Goal: Information Seeking & Learning: Learn about a topic

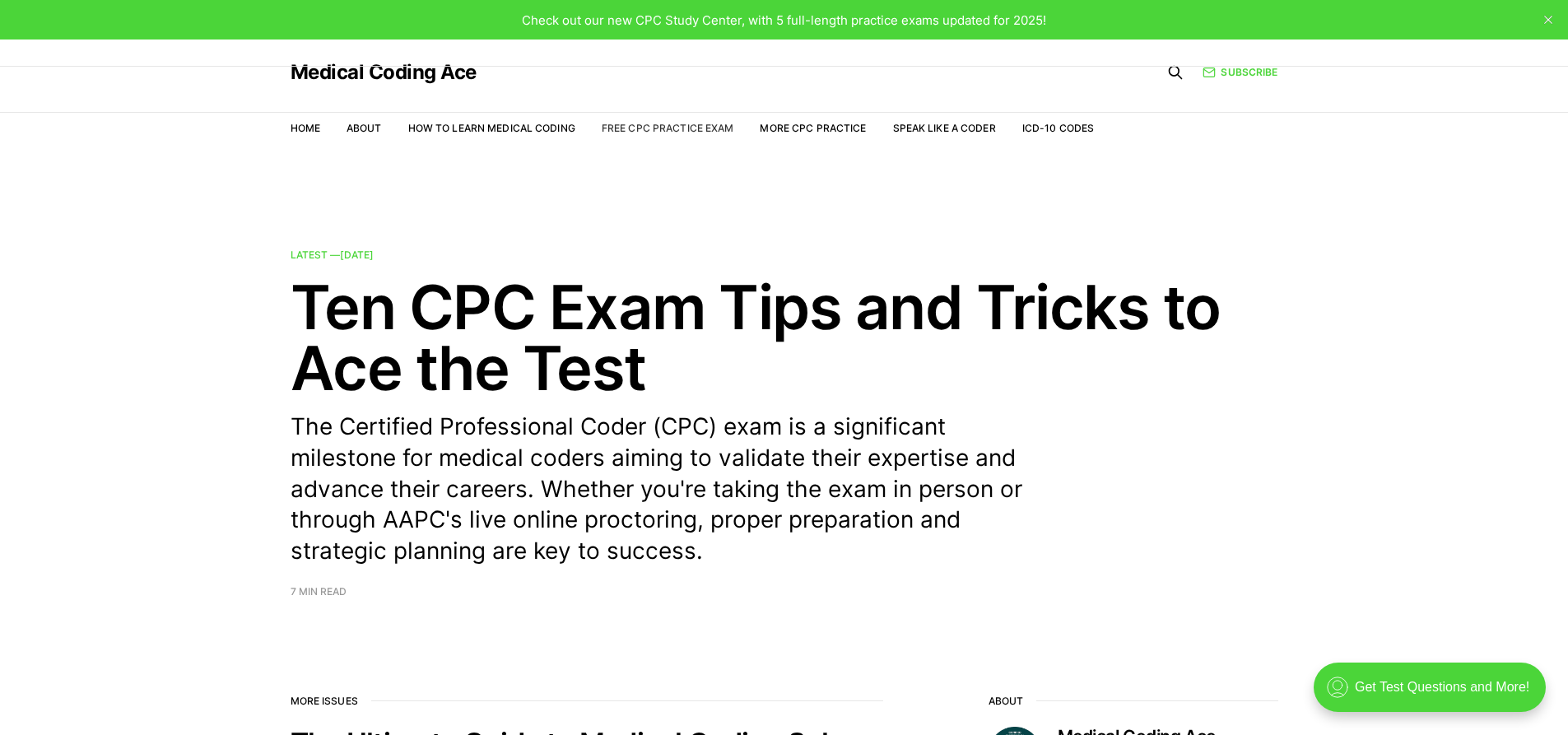
click at [656, 124] on link "Free CPC Practice Exam" at bounding box center [667, 128] width 133 height 12
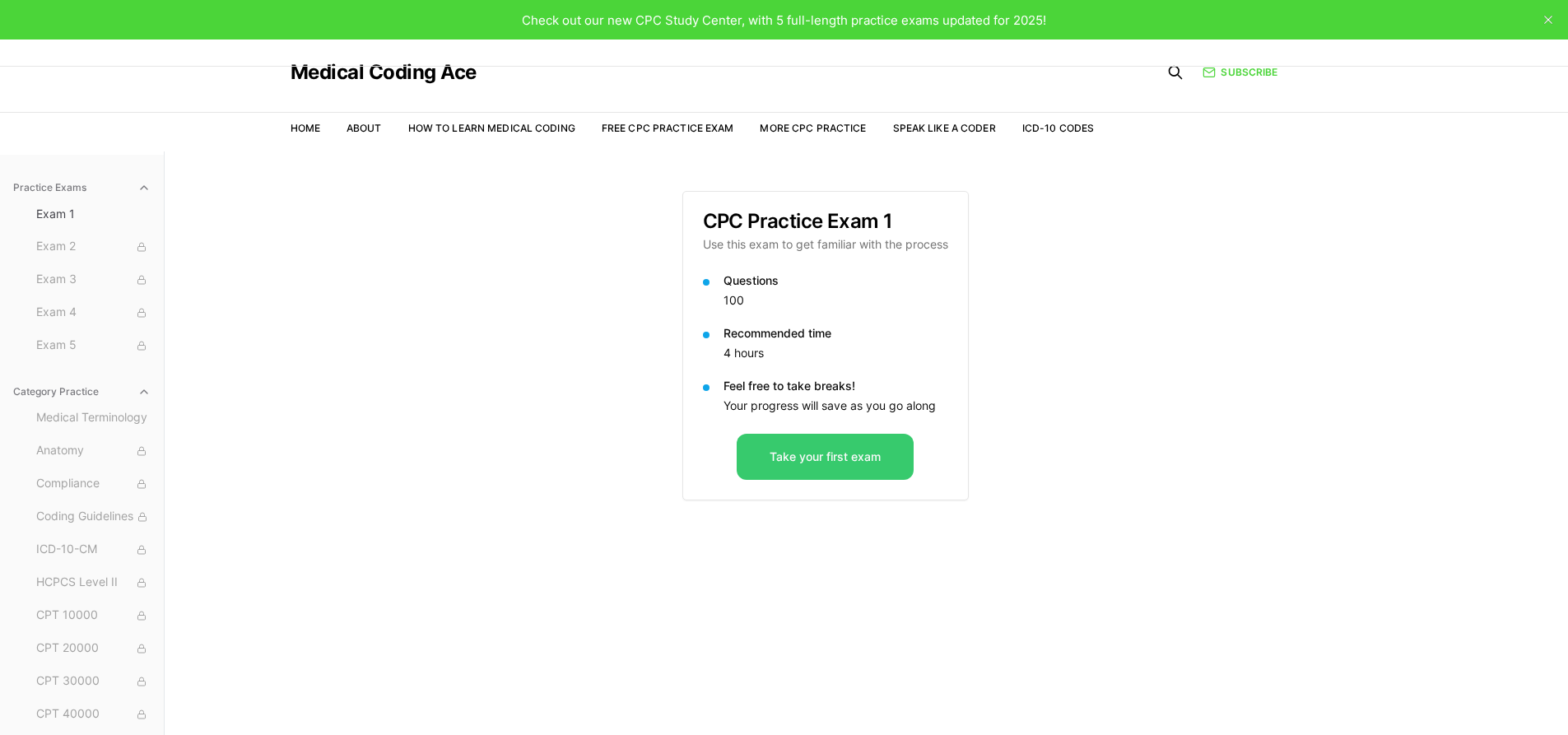
click at [833, 445] on button "Take your first exam" at bounding box center [824, 457] width 177 height 46
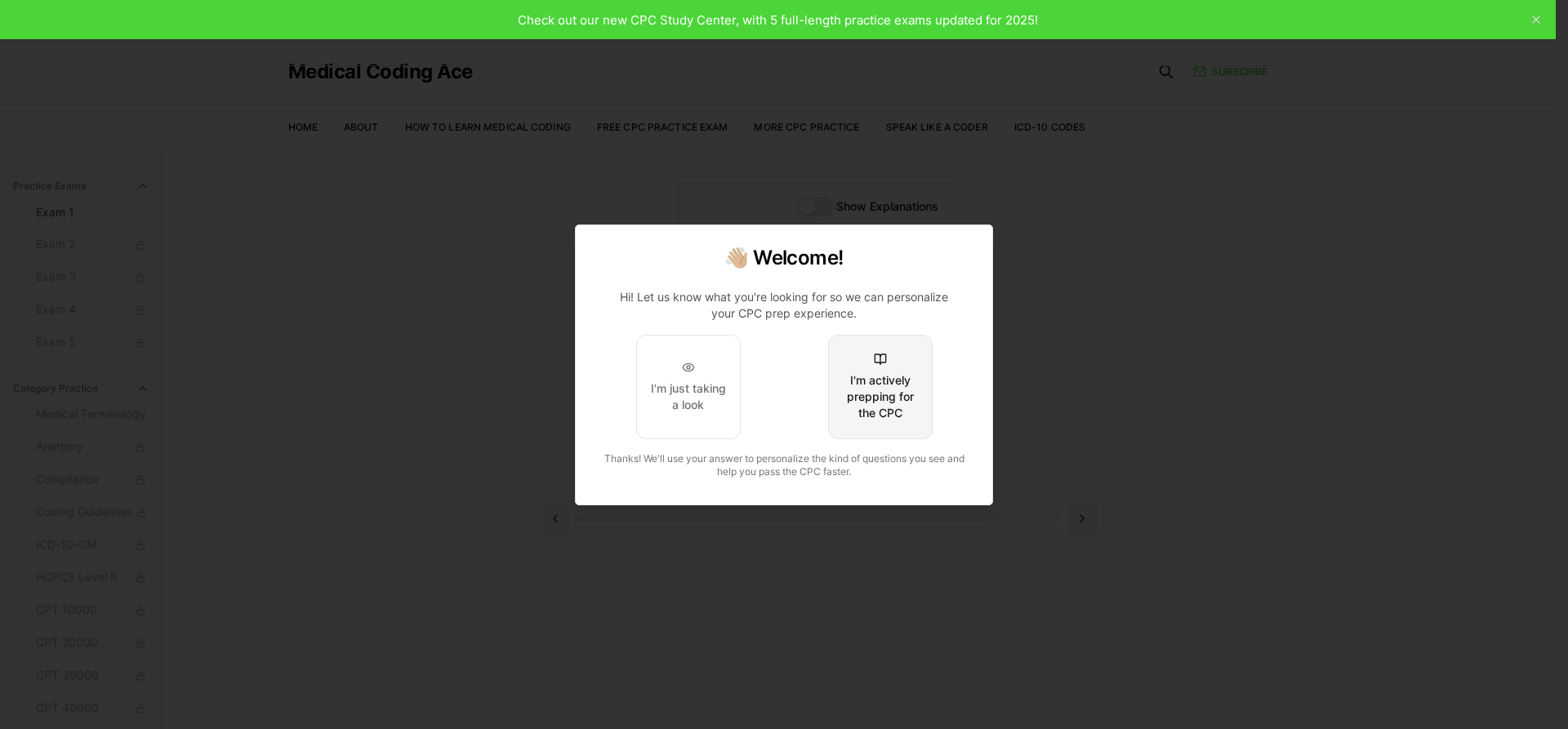
click at [856, 390] on div "I'm actively prepping for the CPC" at bounding box center [879, 397] width 77 height 49
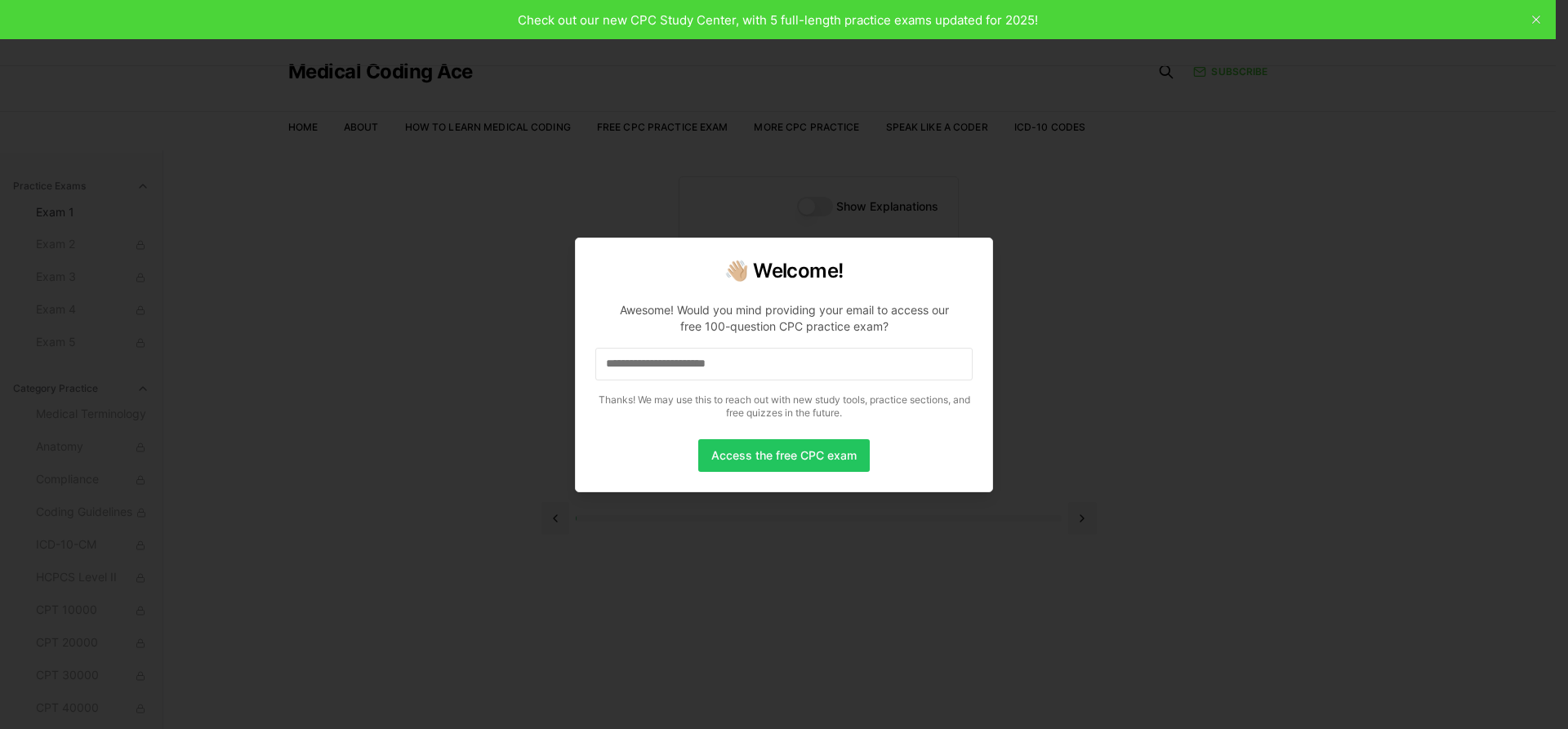
click at [784, 369] on input at bounding box center [784, 364] width 378 height 33
click at [684, 360] on input "*" at bounding box center [784, 364] width 378 height 33
